Goal: Obtain resource: Download file/media

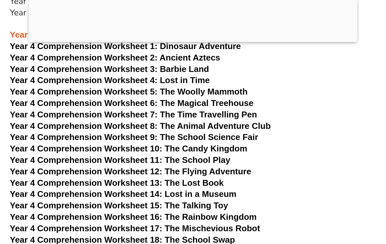
scroll to position [2618, 0]
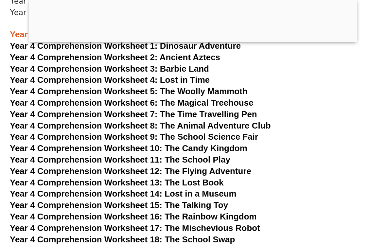
click at [36, 155] on span "Year 4 Comprehension Worksheet 11: The School Play" at bounding box center [120, 160] width 220 height 10
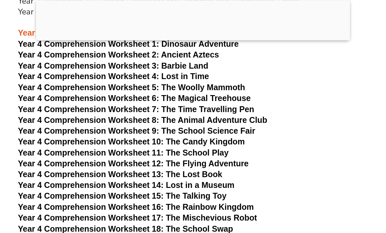
scroll to position [2618, 0]
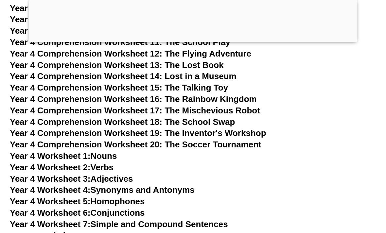
scroll to position [2740, 0]
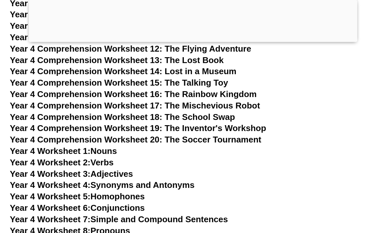
click at [39, 146] on span "Year 4 Worksheet 1:" at bounding box center [50, 151] width 81 height 10
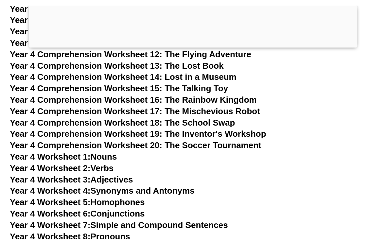
scroll to position [2751, 0]
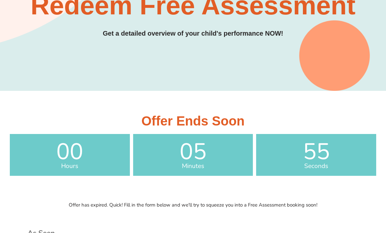
scroll to position [80, 0]
click at [87, 168] on span "Hours" at bounding box center [70, 166] width 120 height 6
click at [78, 163] on span "Hours" at bounding box center [70, 166] width 120 height 6
click at [76, 165] on span "Hours" at bounding box center [70, 166] width 120 height 6
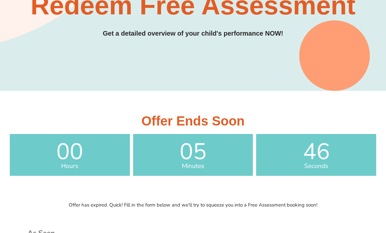
click at [182, 163] on span "Minutes" at bounding box center [193, 166] width 120 height 6
click at [193, 153] on span "05" at bounding box center [193, 151] width 120 height 23
click at [164, 121] on h3 "Offer Ends Soon" at bounding box center [193, 120] width 366 height 13
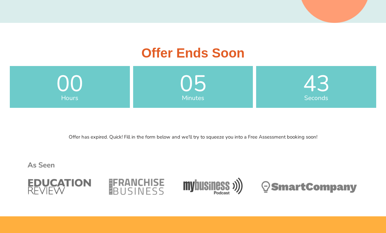
scroll to position [148, 0]
click at [76, 143] on div "Offer has expired. Quick! Fill in the form below and we'll try to squeeze you i…" at bounding box center [193, 173] width 372 height 85
click at [118, 170] on img at bounding box center [192, 179] width 335 height 67
click at [104, 172] on img at bounding box center [192, 179] width 335 height 67
click at [103, 168] on img at bounding box center [192, 179] width 335 height 67
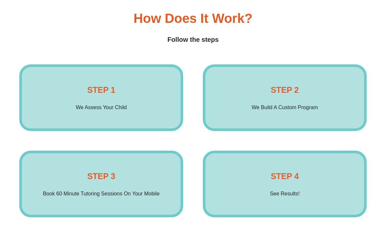
scroll to position [915, 0]
click at [74, 111] on div "STEP 1 We Assess Your Child Enrol Now" at bounding box center [101, 97] width 164 height 67
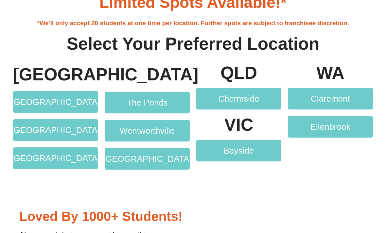
scroll to position [1181, 0]
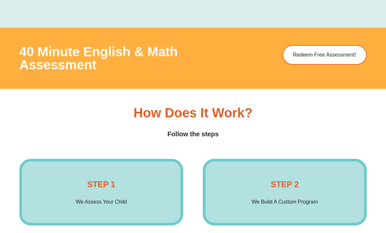
scroll to position [766, 0]
